Goal: Find specific page/section: Find specific page/section

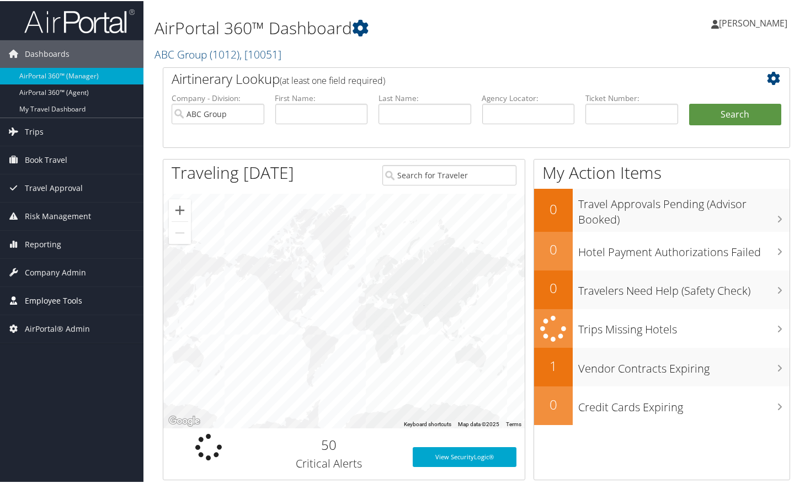
click at [72, 294] on span "Employee Tools" at bounding box center [53, 300] width 57 height 28
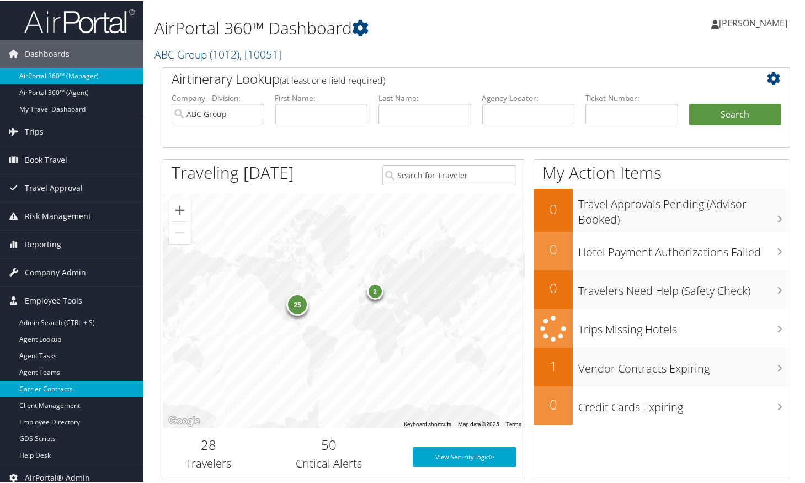
click at [62, 392] on link "Carrier Contracts" at bounding box center [71, 388] width 143 height 17
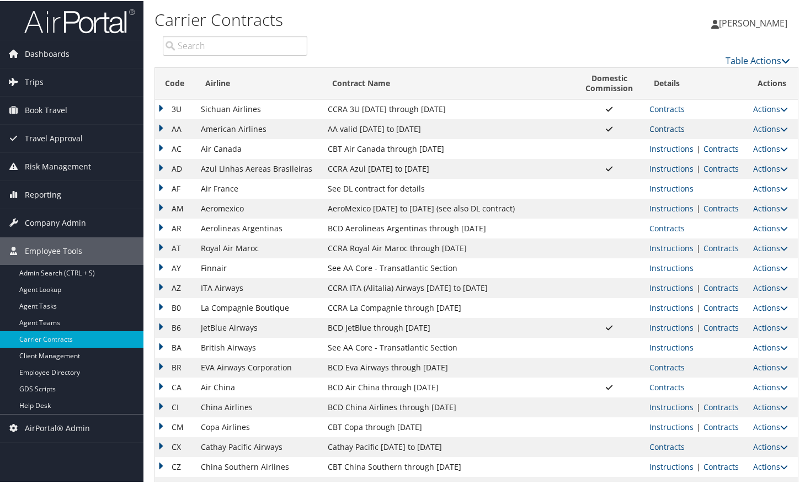
click at [679, 127] on link "Contracts" at bounding box center [666, 127] width 35 height 10
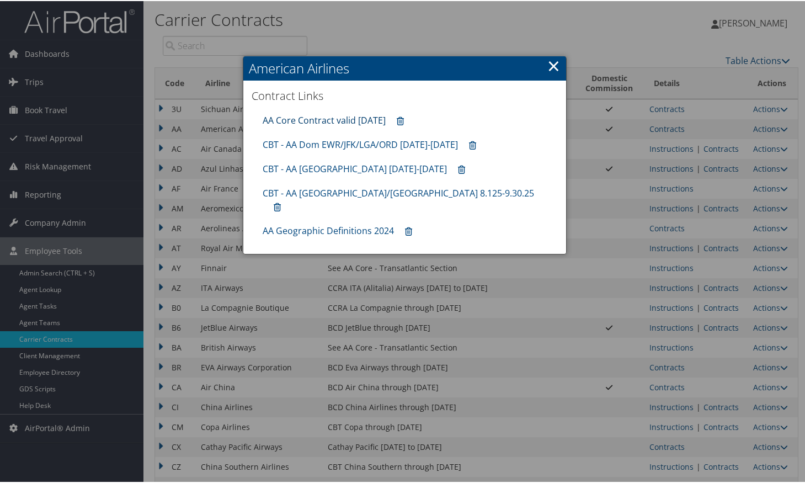
click at [340, 119] on link "AA Core Contract valid 30jun26" at bounding box center [324, 119] width 123 height 12
